Goal: Check status

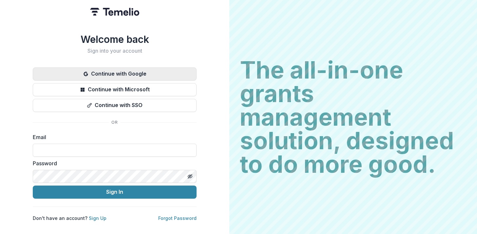
click at [157, 73] on button "Continue with Google" at bounding box center [115, 74] width 164 height 13
